Goal: Communication & Community: Answer question/provide support

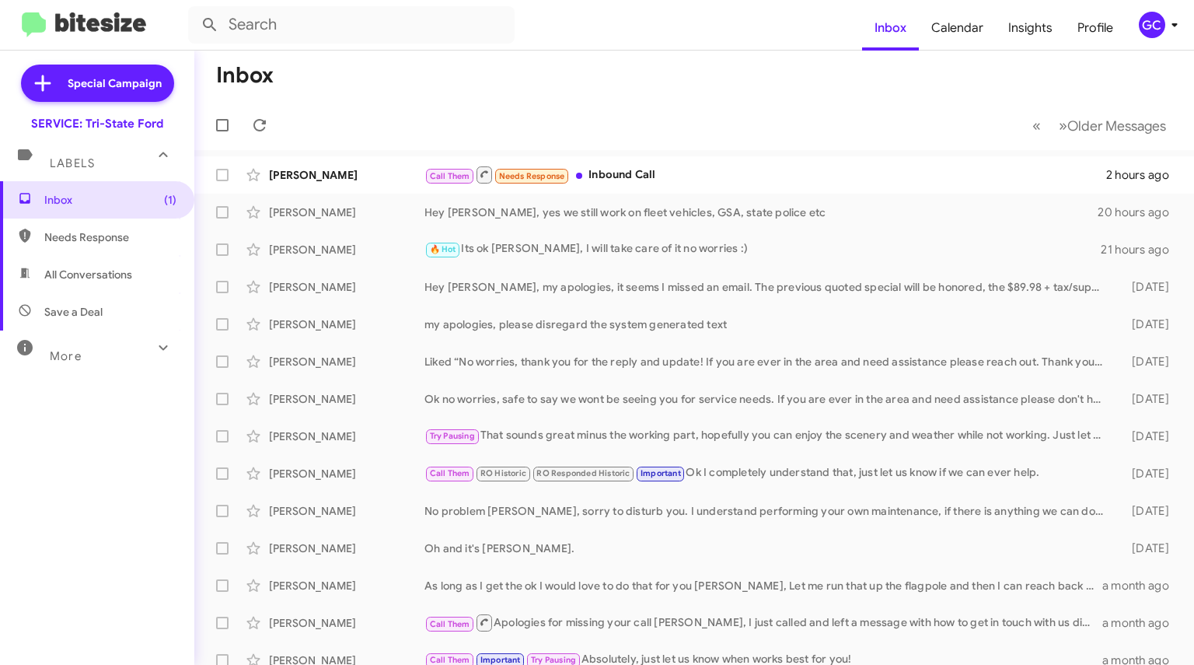
click at [589, 176] on div "Call Them Needs Response Inbound Call" at bounding box center [765, 174] width 682 height 19
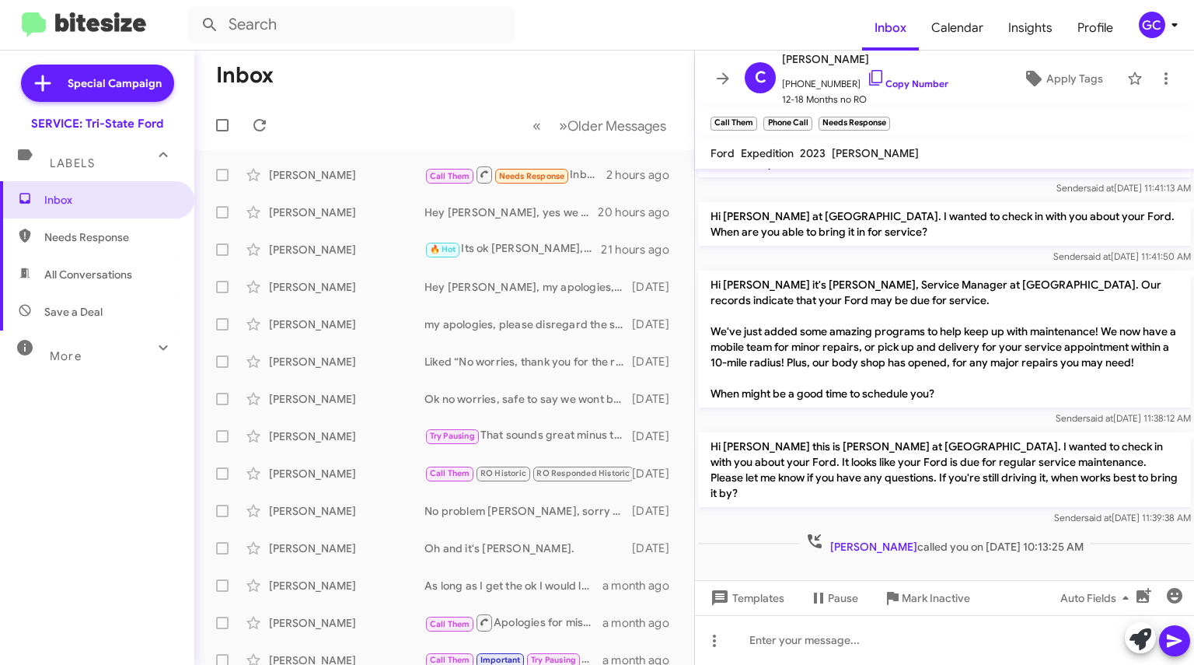
scroll to position [505, 0]
click at [720, 77] on icon at bounding box center [723, 78] width 19 height 19
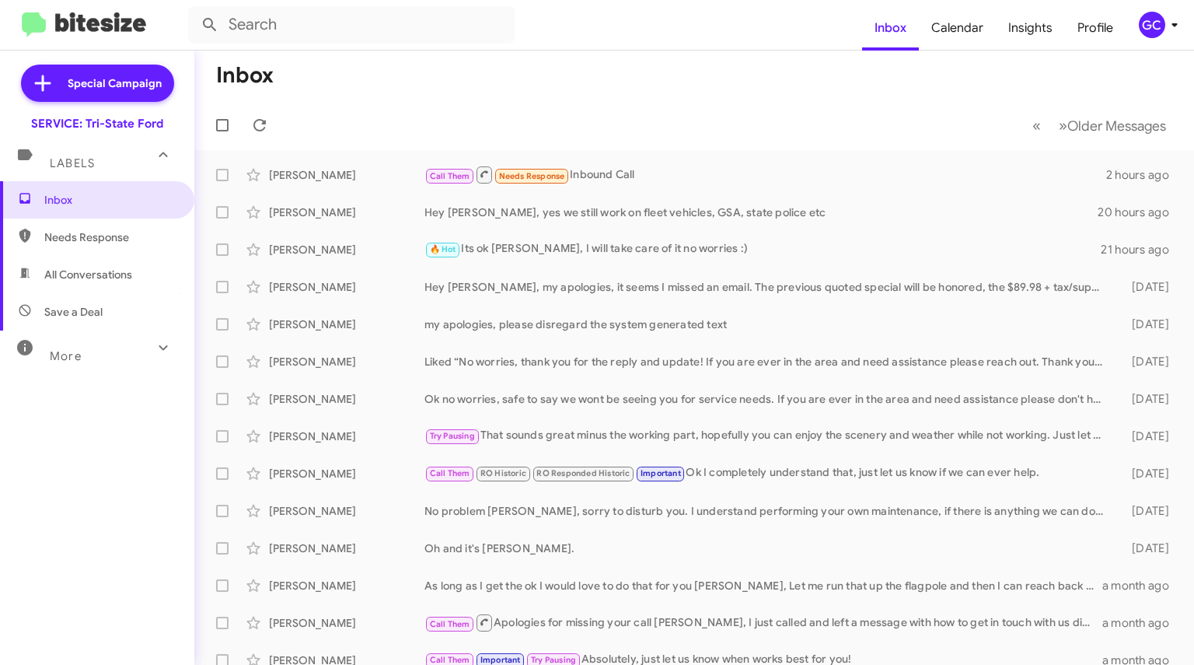
click at [630, 181] on div "Call Them Needs Response Inbound Call" at bounding box center [765, 174] width 682 height 19
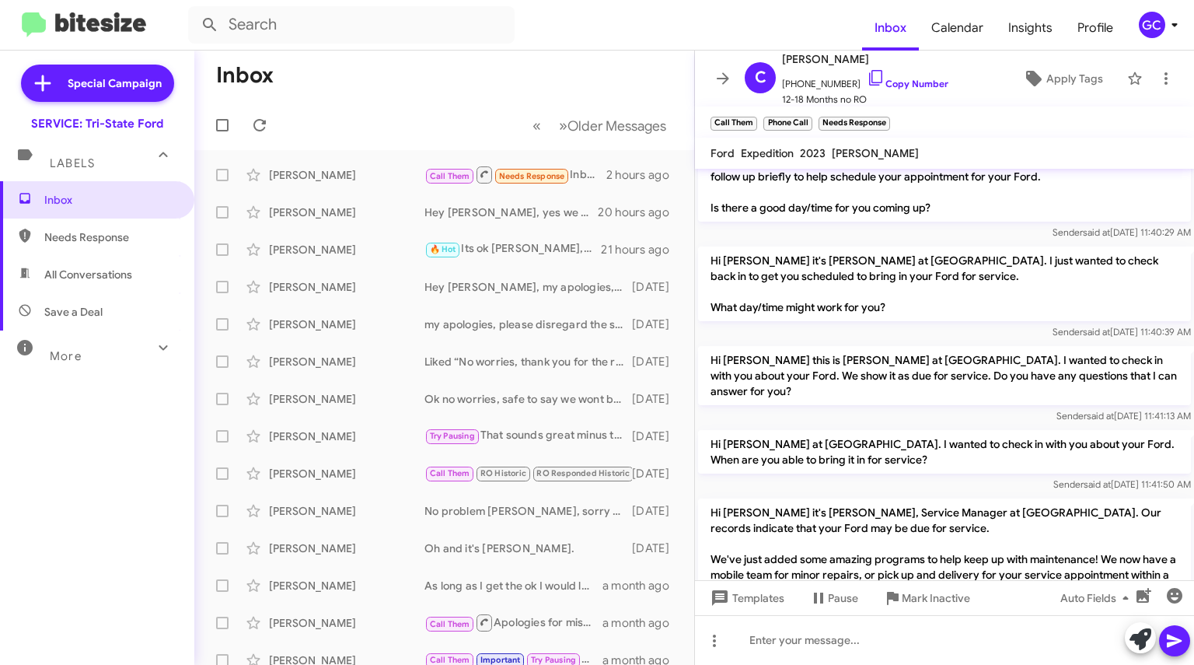
scroll to position [505, 0]
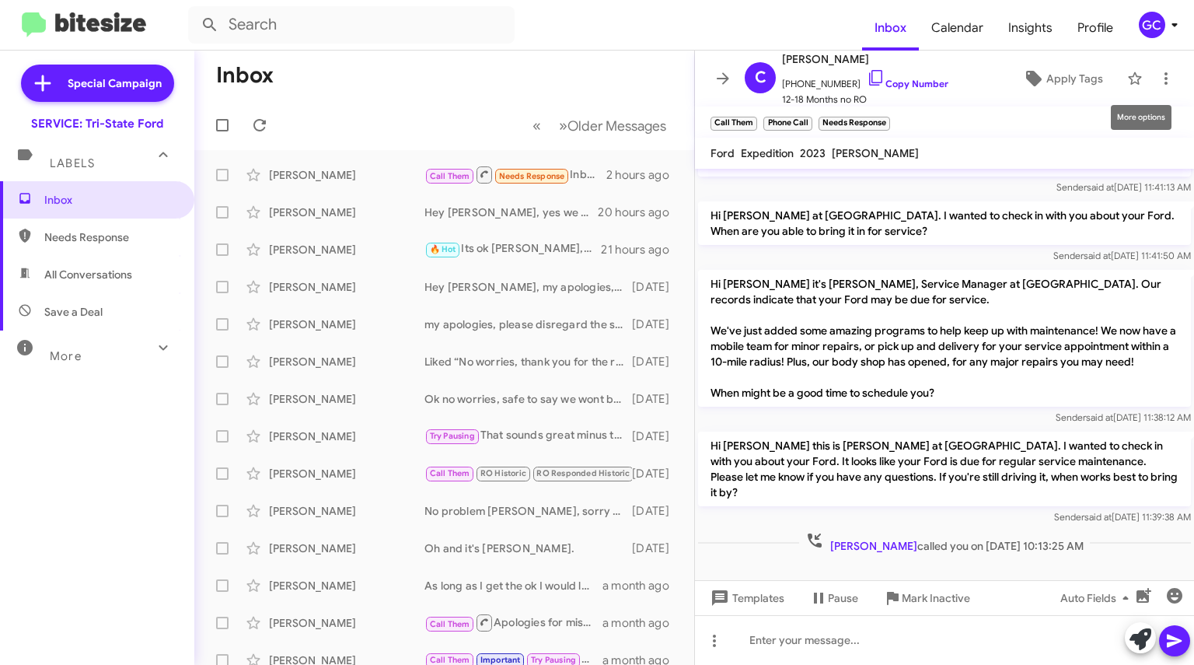
click at [1157, 80] on icon at bounding box center [1166, 78] width 19 height 19
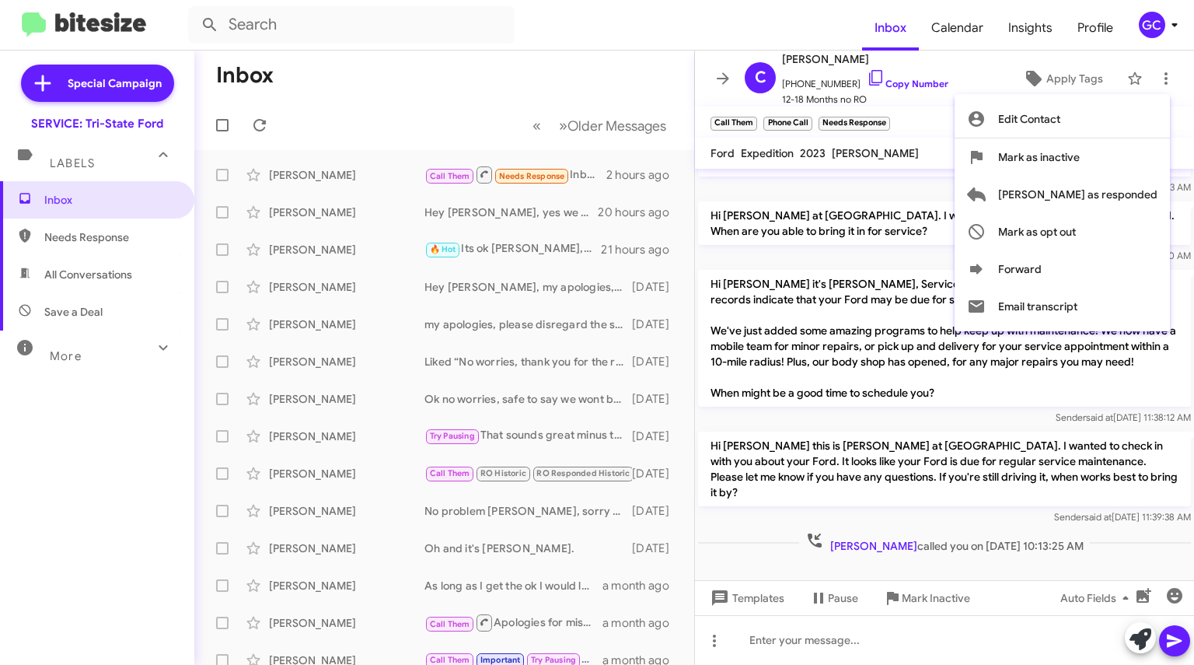
click at [1089, 198] on span "[PERSON_NAME] as responded" at bounding box center [1077, 194] width 159 height 37
